Goal: Task Accomplishment & Management: Manage account settings

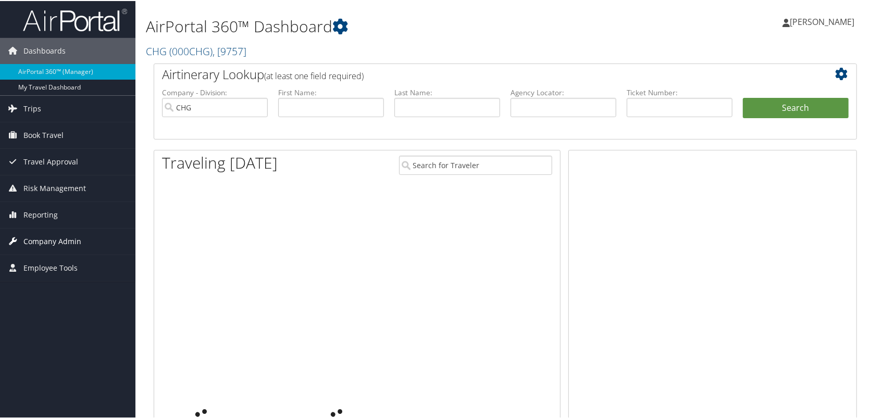
click at [69, 241] on span "Company Admin" at bounding box center [52, 241] width 58 height 26
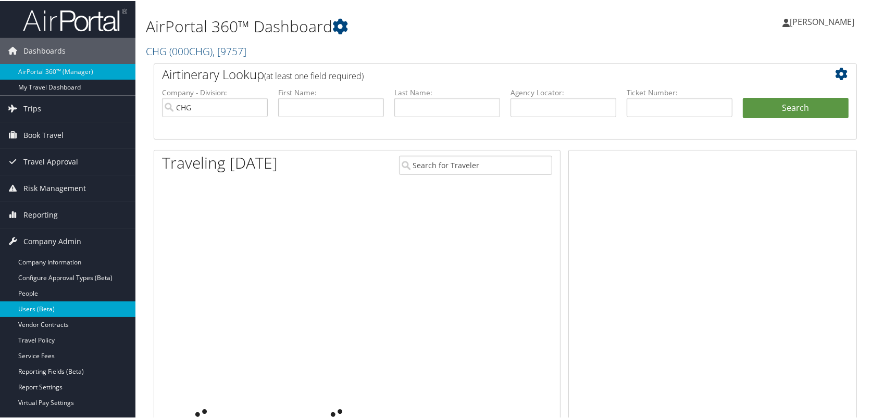
click at [38, 306] on link "Users (Beta)" at bounding box center [67, 309] width 135 height 16
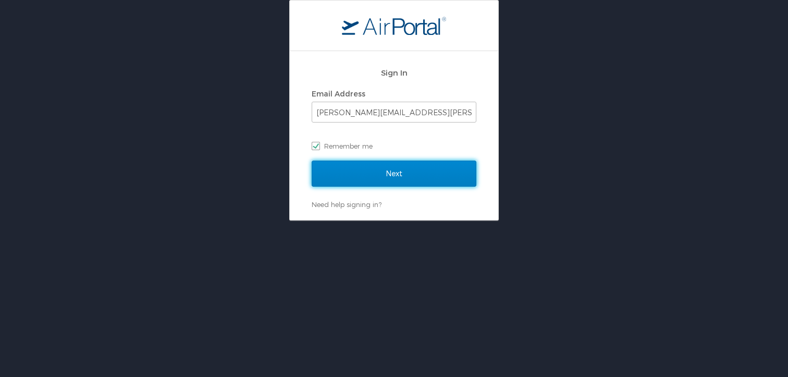
click at [366, 176] on input "Next" at bounding box center [394, 173] width 165 height 26
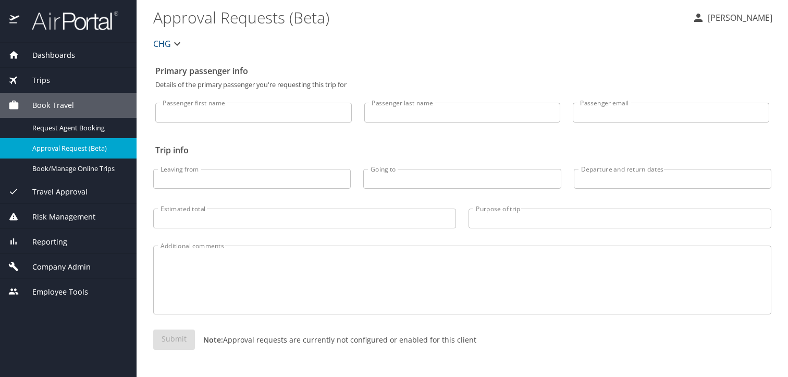
click at [44, 266] on span "Company Admin" at bounding box center [54, 266] width 71 height 11
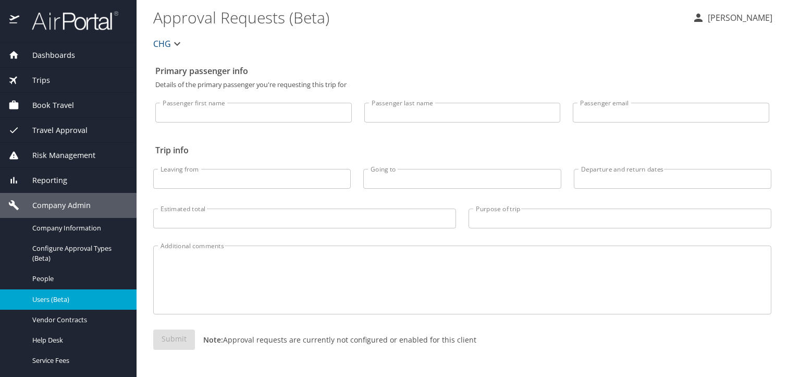
click at [59, 290] on link "Users (Beta)" at bounding box center [68, 299] width 137 height 20
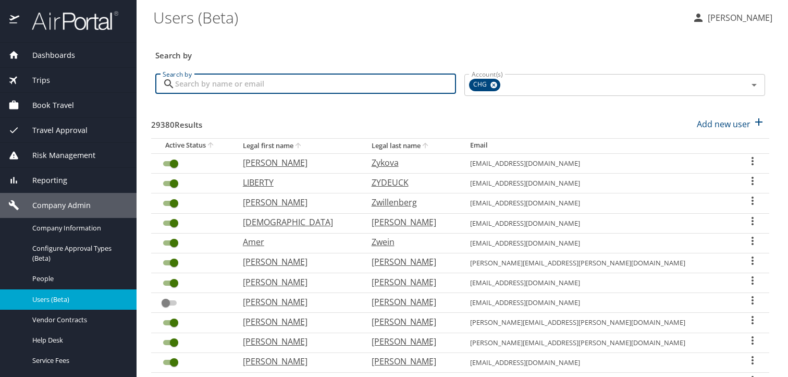
click at [322, 88] on input "Search by" at bounding box center [315, 84] width 281 height 20
paste input "blair.mcgirk@gmail.com"
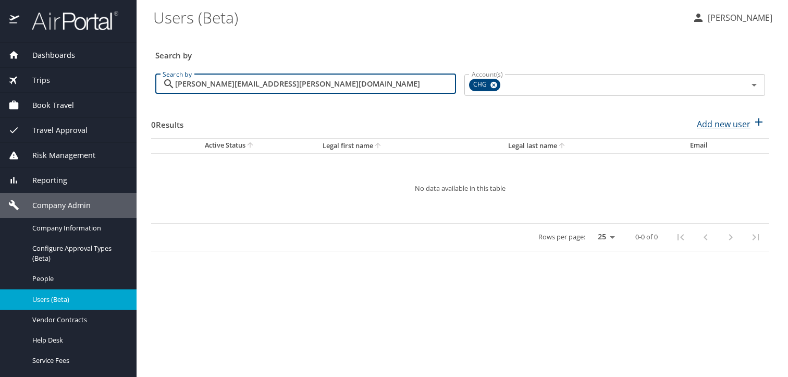
type input "blair.mcgirk@gmail.com"
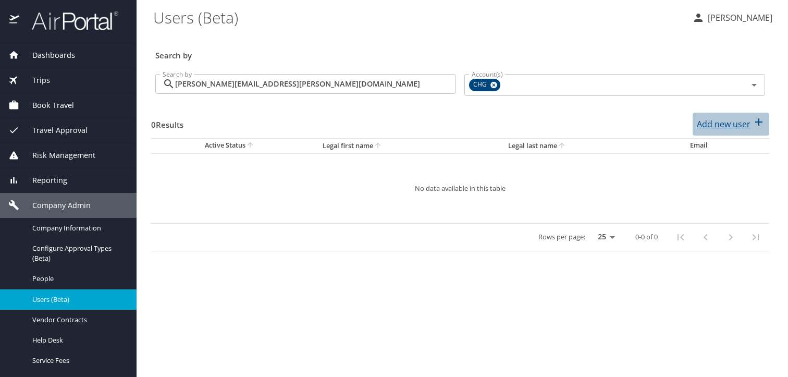
click at [706, 125] on p "Add new user" at bounding box center [724, 124] width 54 height 13
select select "US"
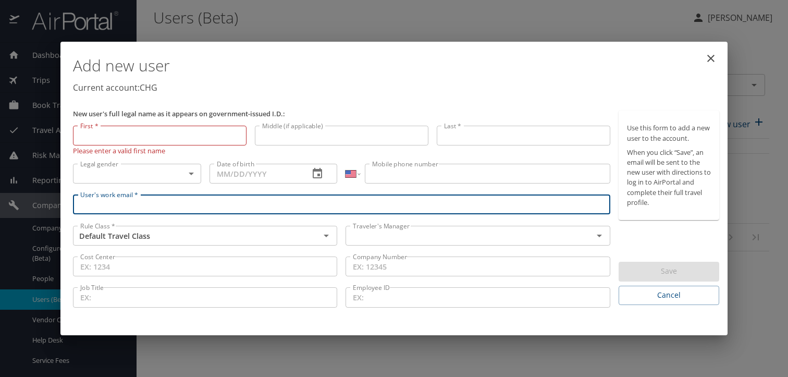
click at [291, 200] on input "User's work email *" at bounding box center [341, 204] width 537 height 20
paste input "blair.mcgirk@gmail.com"
type input "blair.mcgirk@gmail.com"
click at [136, 138] on input "First *" at bounding box center [160, 136] width 174 height 20
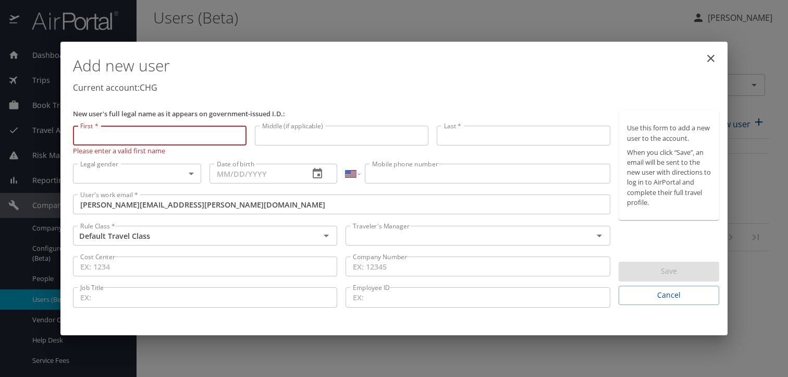
click at [131, 141] on input "First *" at bounding box center [160, 136] width 174 height 20
paste input "Blair"
type input "Blair"
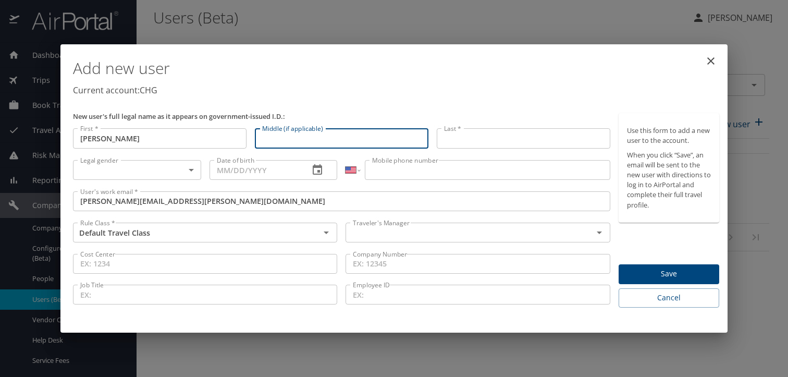
drag, startPoint x: 282, startPoint y: 138, endPoint x: 327, endPoint y: 136, distance: 44.3
click at [282, 138] on input "Middle (if applicable)" at bounding box center [342, 138] width 174 height 20
paste input "Franklin"
type input "Franklin"
click at [459, 137] on input "Last *" at bounding box center [524, 138] width 174 height 20
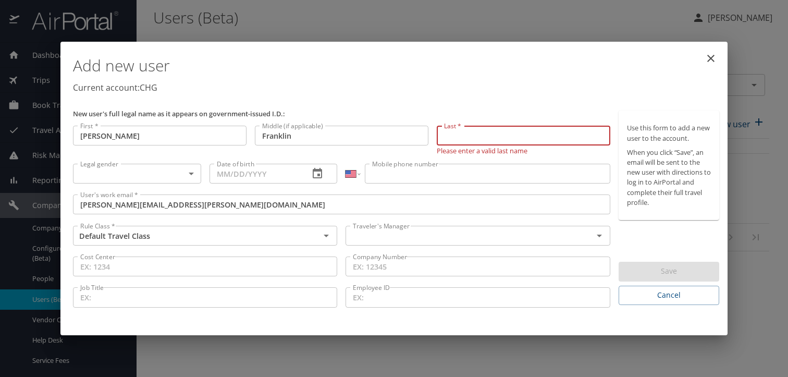
click at [517, 140] on input "Last *" at bounding box center [524, 136] width 174 height 20
paste input "McGirk"
type input "McGirk"
click at [156, 169] on body "Dashboards AirPortal 360™ Manager My Travel Dashboard Trips Airtinerary® Lookup…" at bounding box center [394, 188] width 788 height 377
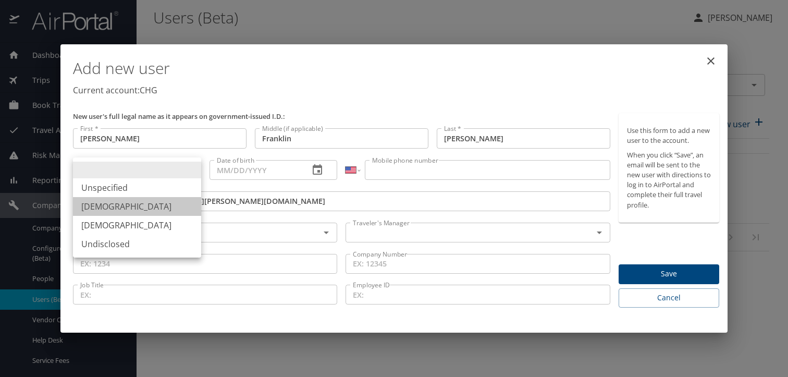
click at [145, 209] on li "Male" at bounding box center [137, 206] width 128 height 19
type input "Male"
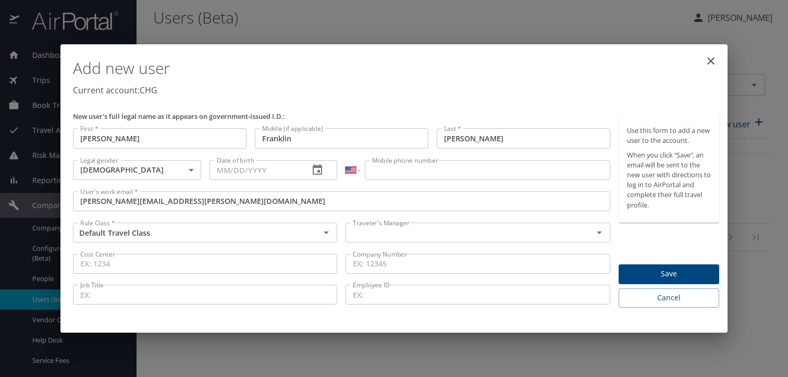
click at [238, 169] on input "Date of birth" at bounding box center [255, 170] width 92 height 20
type input "05/29/1957"
click at [434, 175] on input "Mobile phone number" at bounding box center [487, 170] width 245 height 20
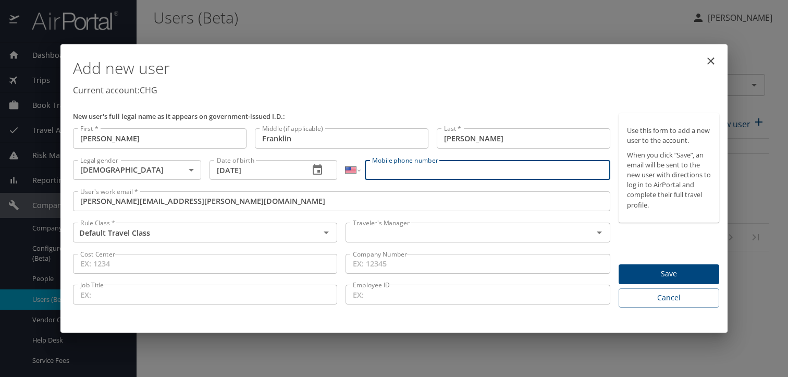
paste input "(801) 599-1276"
type input "(801) 599-1276"
click at [424, 234] on input "text" at bounding box center [462, 233] width 227 height 14
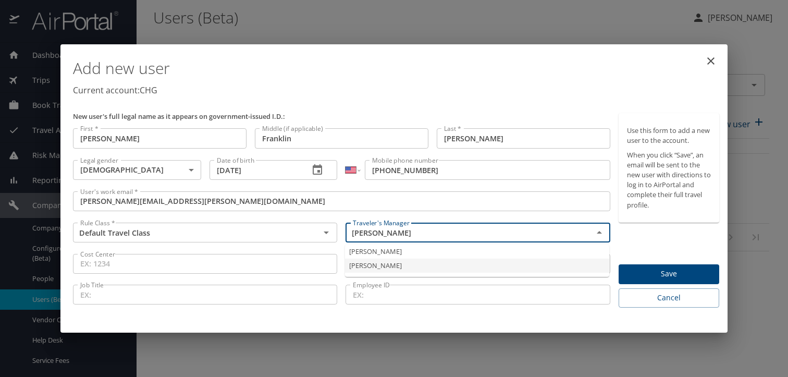
click at [411, 265] on li "Jeffery Bitton" at bounding box center [477, 265] width 264 height 14
type input "Jeffery Bitton"
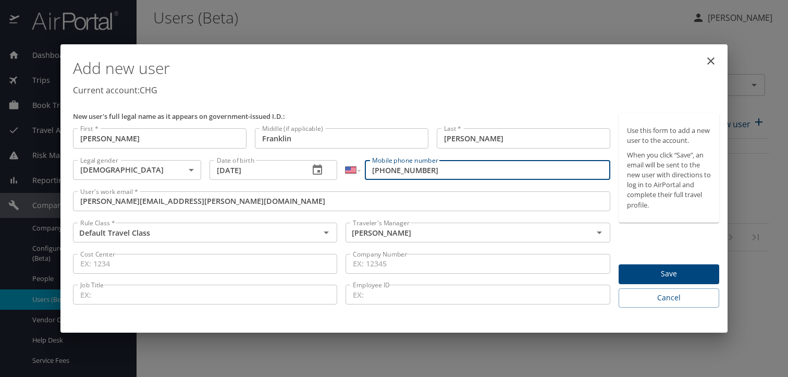
click at [373, 172] on input "(801) 599-1276" at bounding box center [487, 170] width 245 height 20
click at [641, 268] on span "Save" at bounding box center [669, 273] width 84 height 13
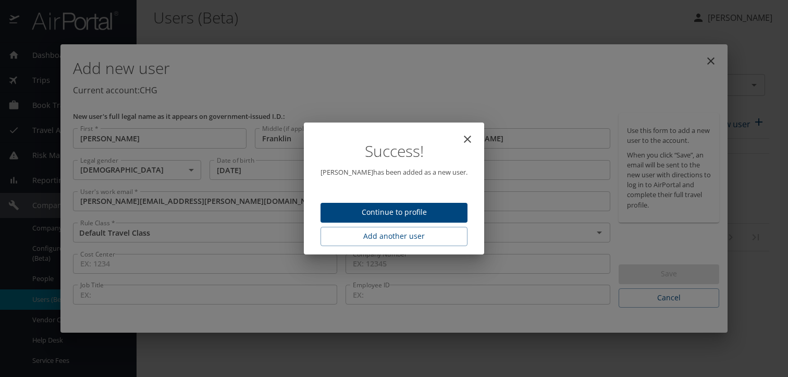
click at [424, 208] on span "Continue to profile" at bounding box center [394, 212] width 130 height 13
select select "US"
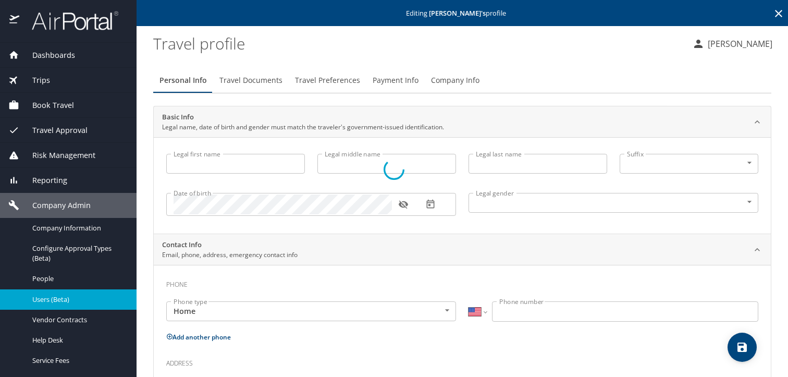
type input "Blair"
type input "Franklin"
type input "McGirk"
type input "Male"
select select "US"
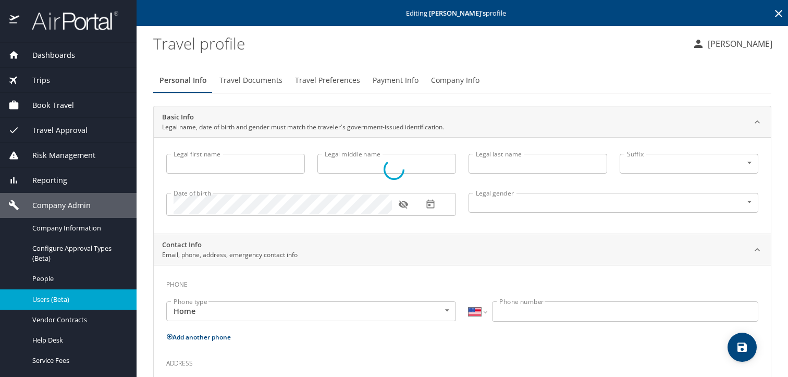
select select "US"
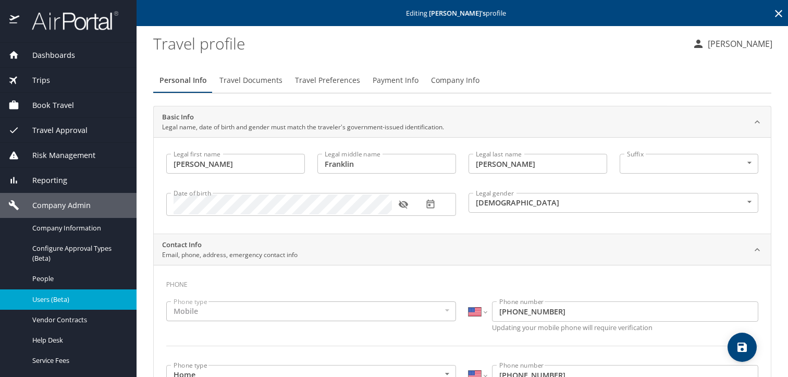
click at [230, 77] on span "Travel Documents" at bounding box center [250, 80] width 63 height 13
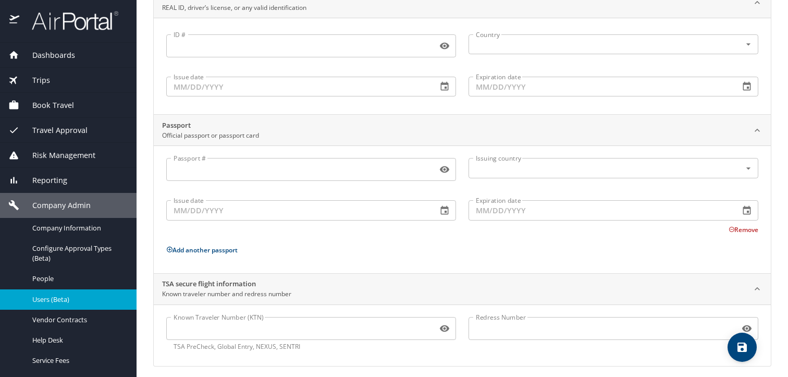
scroll to position [126, 0]
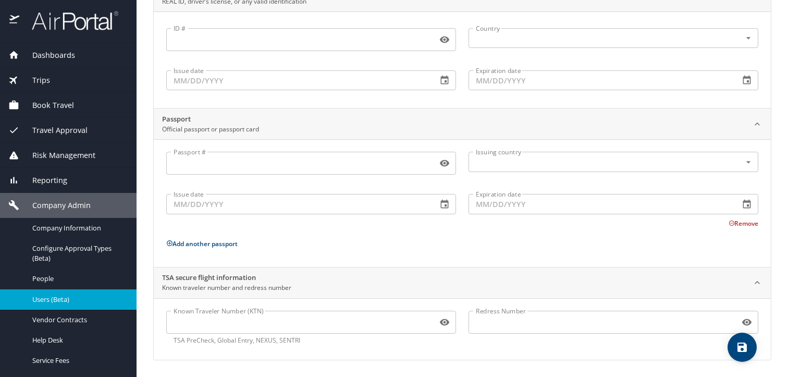
click at [299, 323] on input "Known Traveler Number (KTN)" at bounding box center [299, 322] width 267 height 20
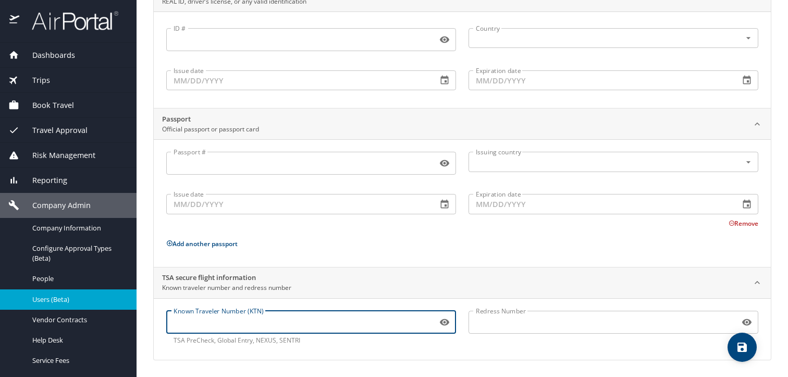
paste input "TT13Z36KK"
type input "TT13Z36KK"
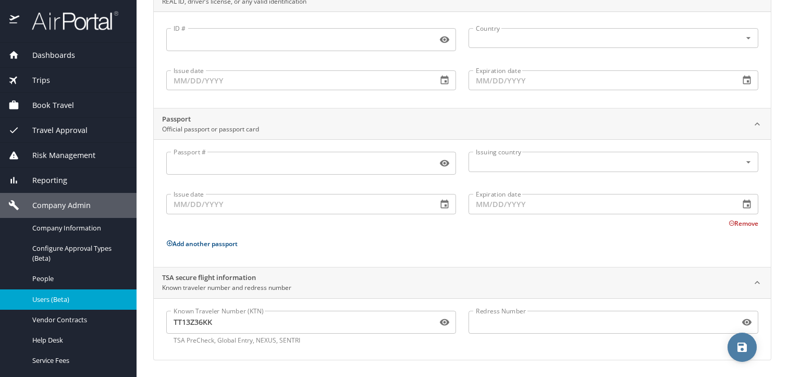
click at [730, 343] on span "save" at bounding box center [741, 347] width 29 height 13
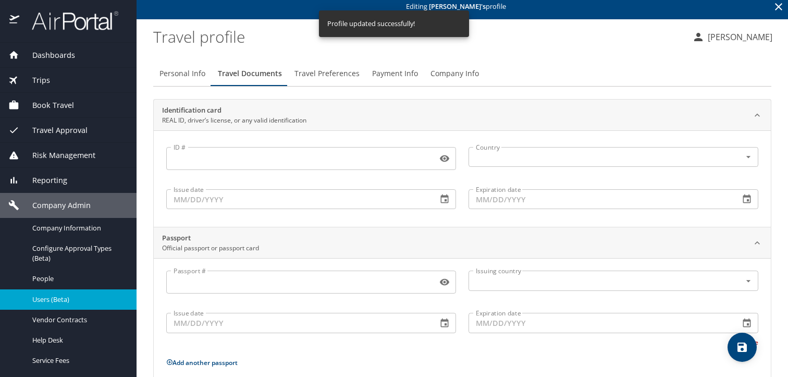
scroll to position [0, 0]
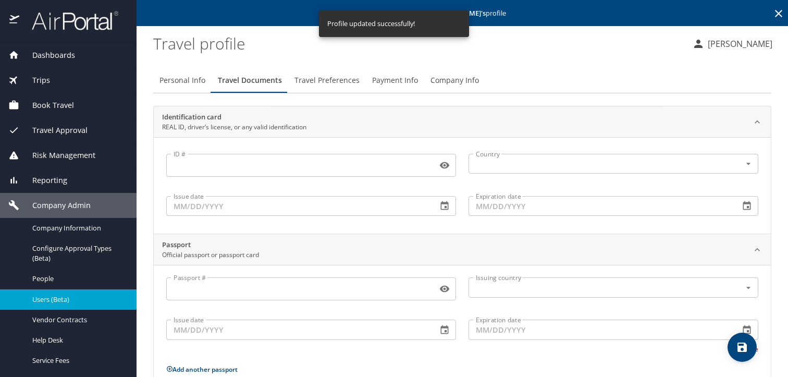
click at [324, 81] on span "Travel Preferences" at bounding box center [326, 80] width 65 height 13
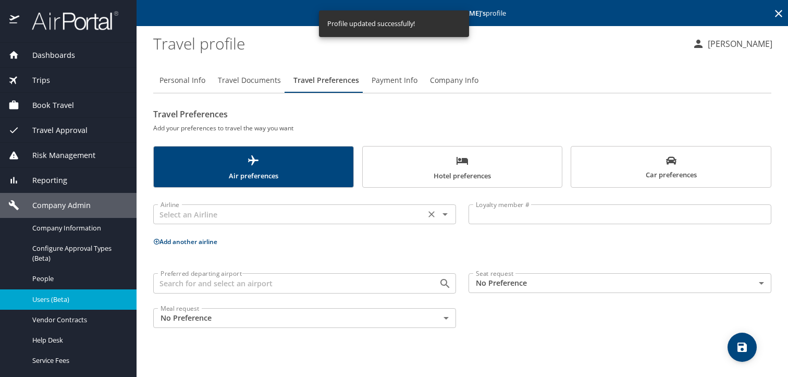
click at [278, 212] on input "text" at bounding box center [289, 214] width 266 height 14
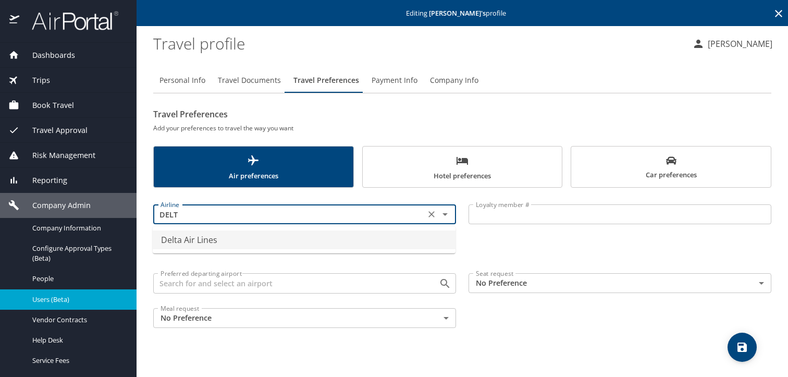
click at [281, 237] on li "Delta Air Lines" at bounding box center [304, 239] width 303 height 19
type input "Delta Air Lines"
click at [477, 214] on input "Loyalty member #" at bounding box center [619, 214] width 303 height 20
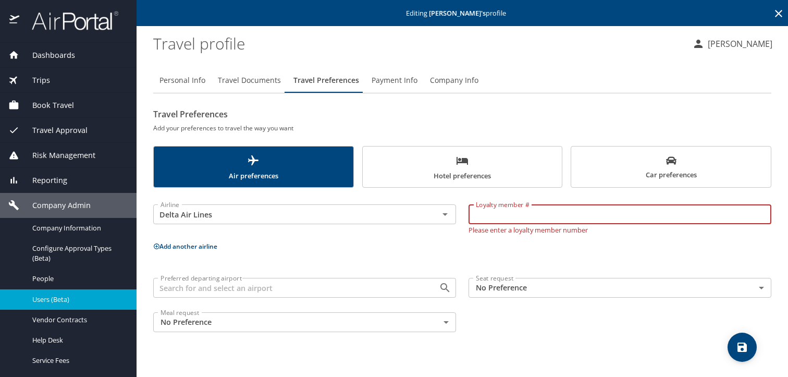
paste input "9860827824"
type input "9860827824"
click at [173, 241] on p "Add another airline" at bounding box center [462, 246] width 618 height 13
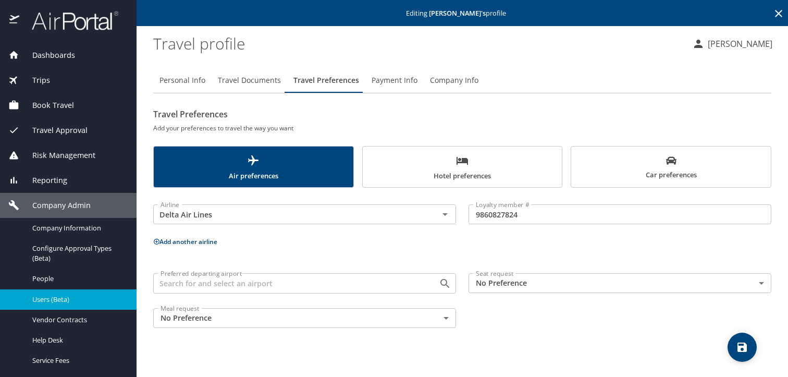
click at [174, 243] on button "Add another airline" at bounding box center [185, 241] width 64 height 9
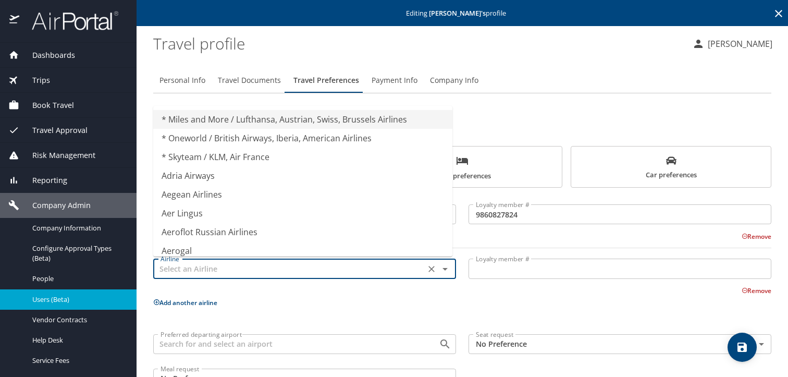
click at [202, 263] on input "text" at bounding box center [289, 269] width 266 height 14
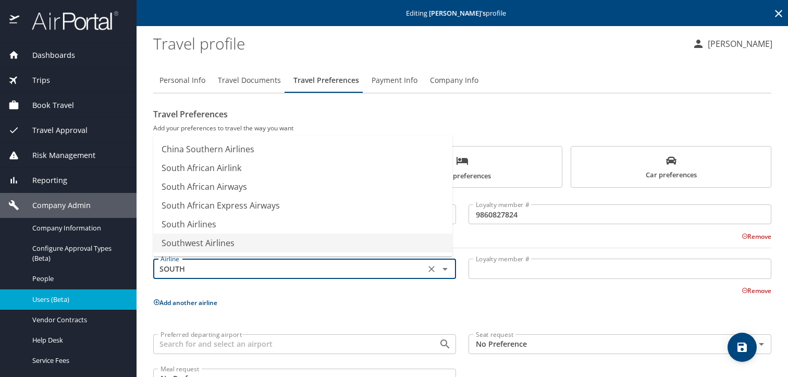
click at [208, 243] on li "Southwest Airlines" at bounding box center [302, 242] width 299 height 19
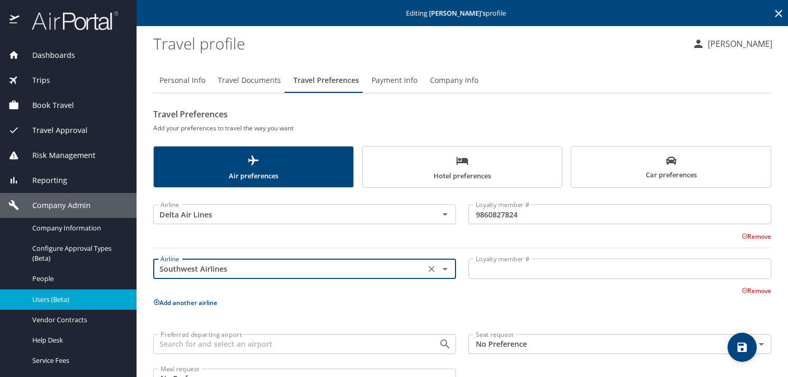
type input "Southwest Airlines"
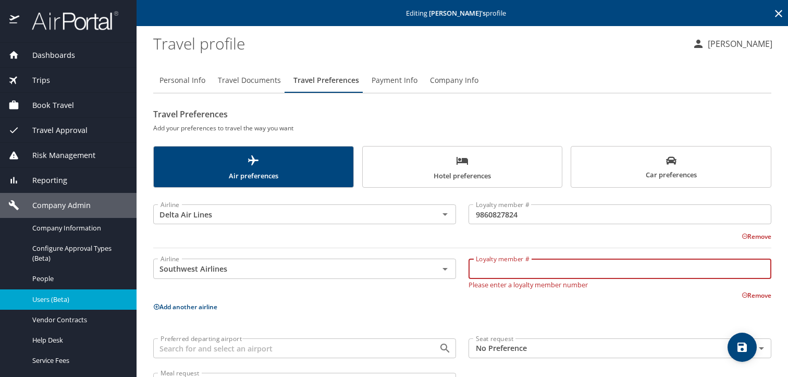
click at [545, 269] on input "Loyalty member #" at bounding box center [619, 268] width 303 height 20
paste input "23161694135"
type input "23161694135"
click at [533, 303] on p "Add another airline" at bounding box center [462, 306] width 618 height 13
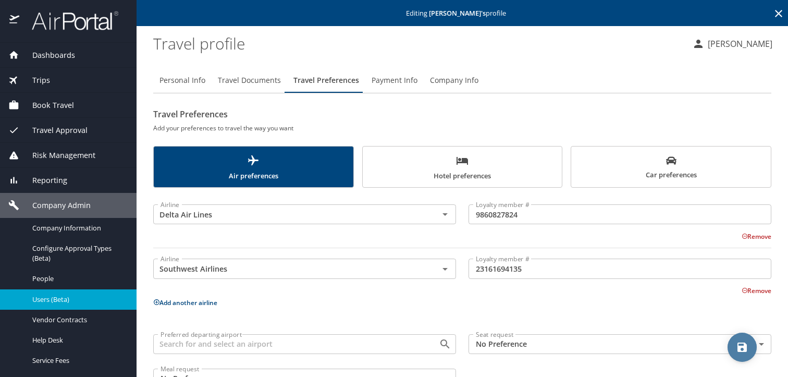
click at [743, 347] on icon "save" at bounding box center [741, 346] width 9 height 9
